Goal: Complete application form

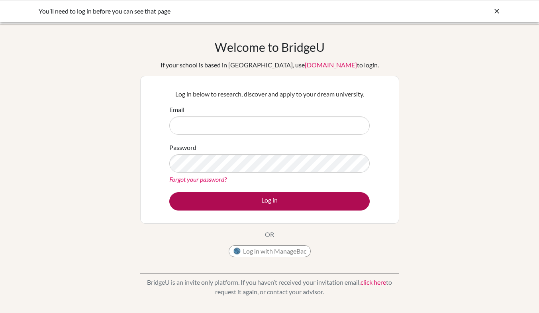
type input "akber.a@snis.edu.in"
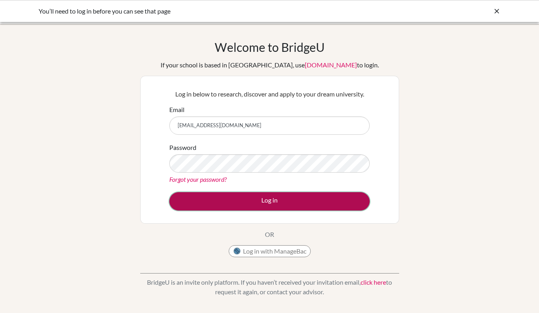
click at [241, 196] on button "Log in" at bounding box center [269, 201] width 200 height 18
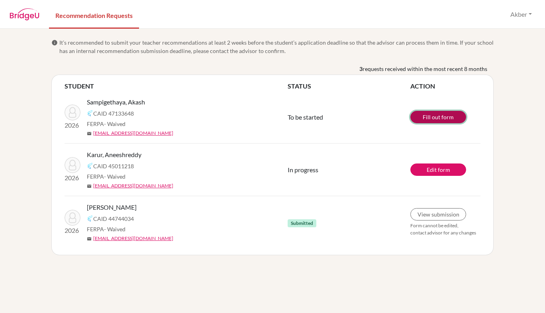
click at [432, 119] on link "Fill out form" at bounding box center [438, 117] width 56 height 12
